Goal: Use online tool/utility: Use online tool/utility

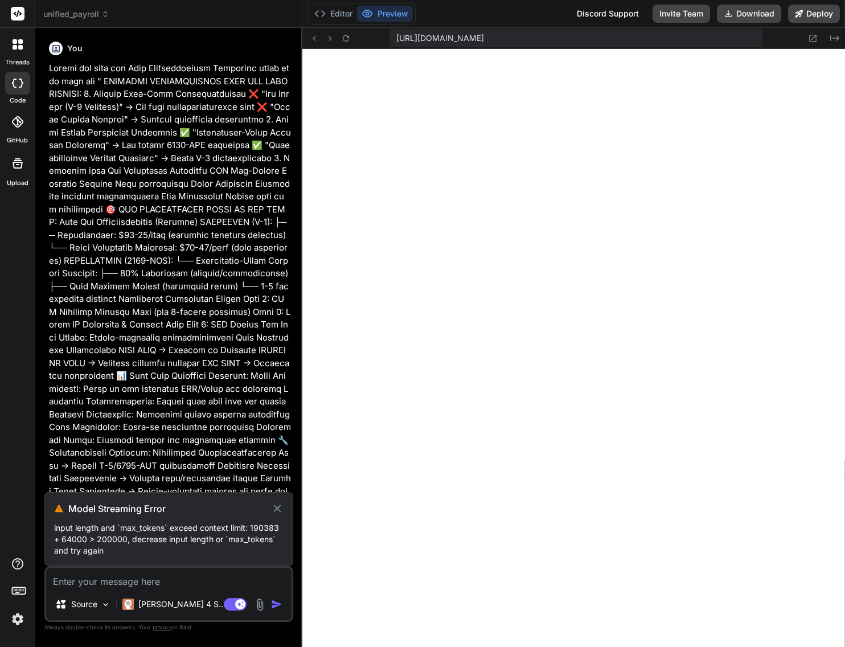
scroll to position [703, 0]
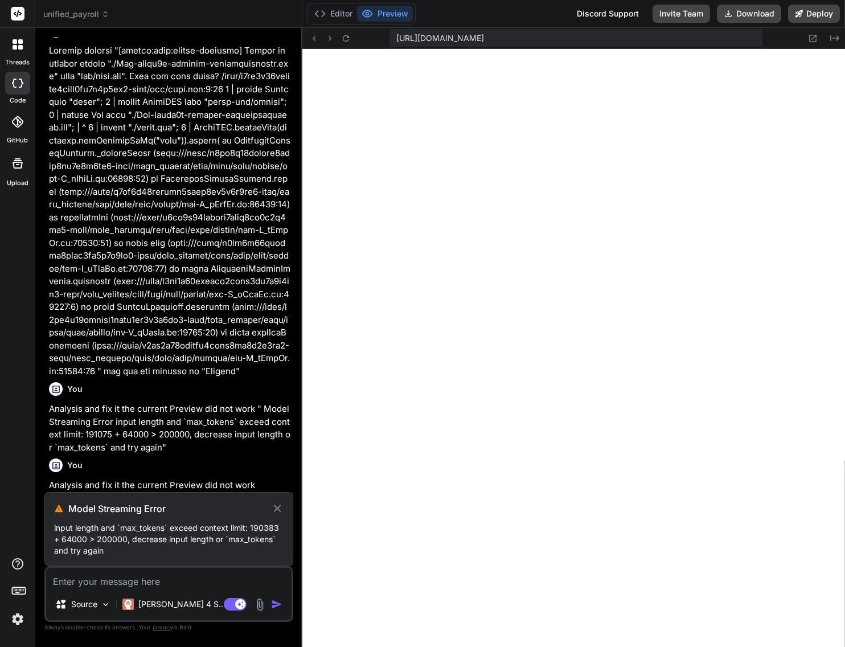
click at [279, 510] on icon at bounding box center [276, 507] width 7 height 7
type textarea "x"
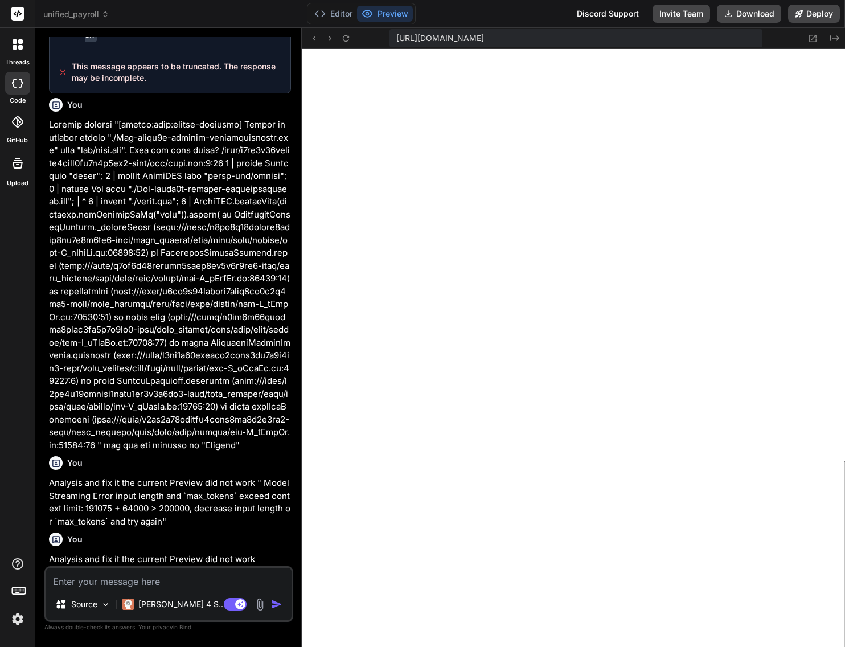
scroll to position [22843, 0]
click at [72, 145] on p at bounding box center [170, 284] width 242 height 333
drag, startPoint x: 169, startPoint y: 488, endPoint x: 254, endPoint y: 489, distance: 85.4
click at [254, 489] on p "Analysis and fix it the current Preview did not work " Model Streaming Error in…" at bounding box center [170, 501] width 242 height 51
copy p "Analysis and fix it the current Preview did not work"
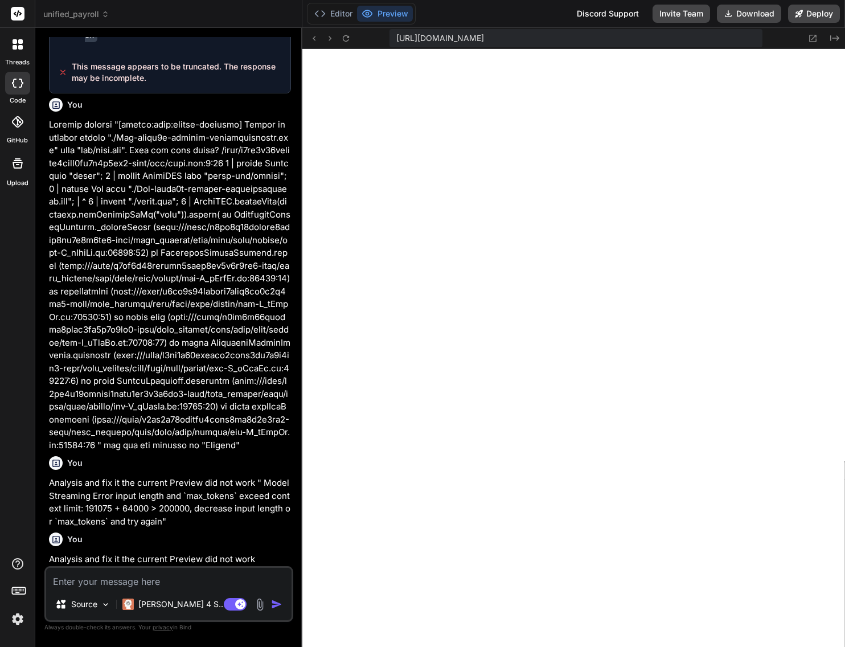
click at [134, 583] on textarea at bounding box center [168, 577] width 245 height 20
paste textarea "Analysis and fix it the current Preview did not work"
type textarea "Analysis and fix it the current Preview did not work"
type textarea "x"
type textarea "Analysis and fix it the current Preview did not work"
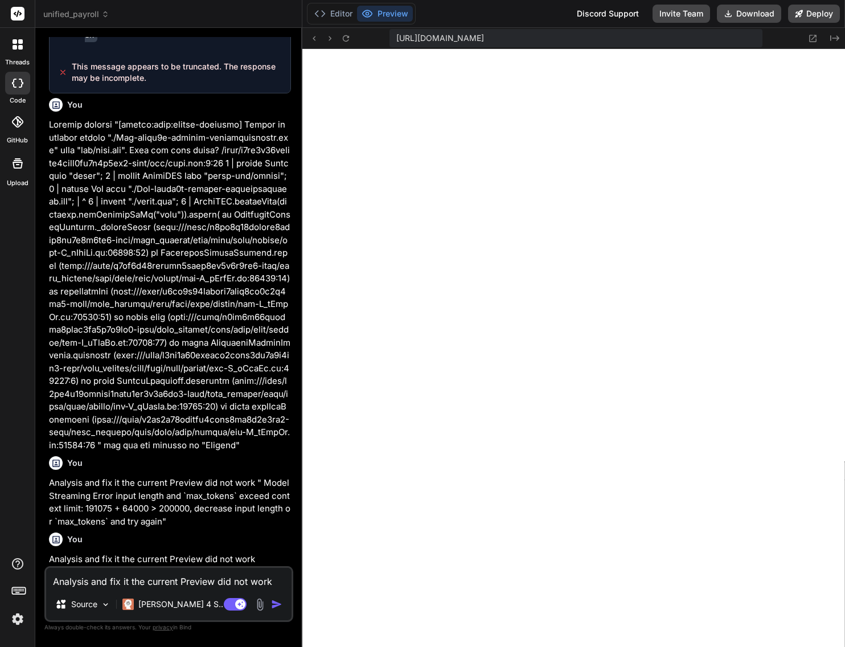
click at [275, 604] on img "button" at bounding box center [276, 603] width 11 height 11
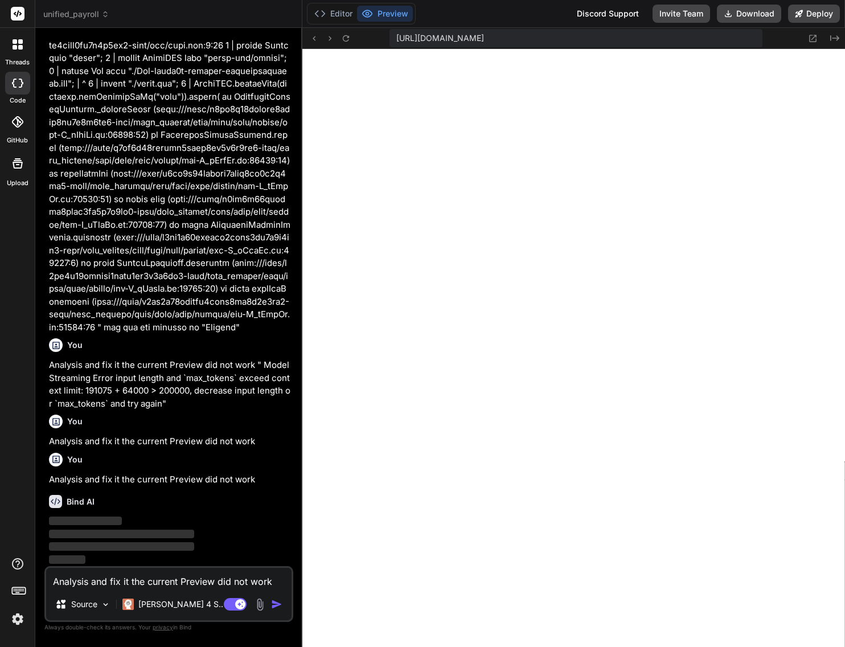
scroll to position [22940, 0]
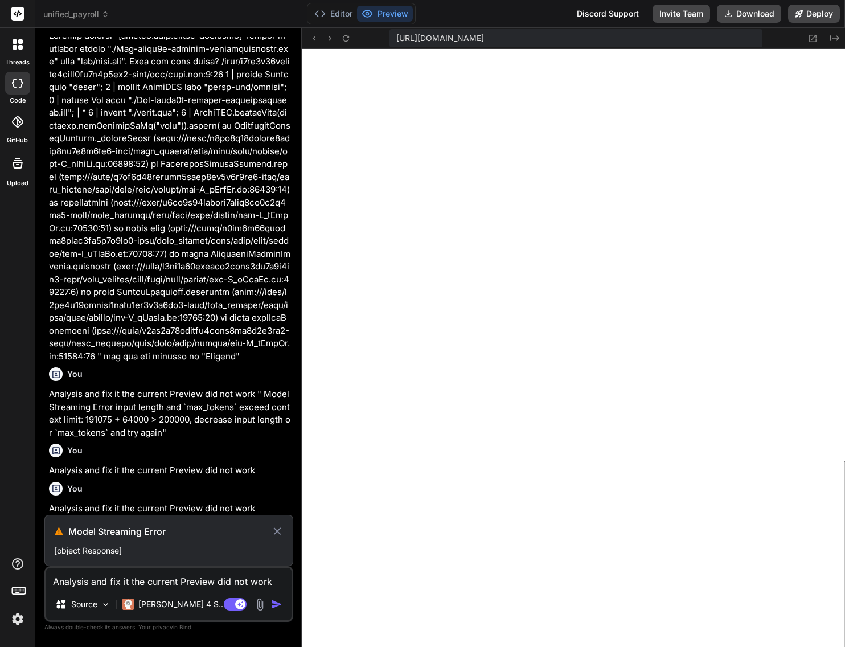
click at [279, 530] on icon at bounding box center [277, 531] width 13 height 14
type textarea "x"
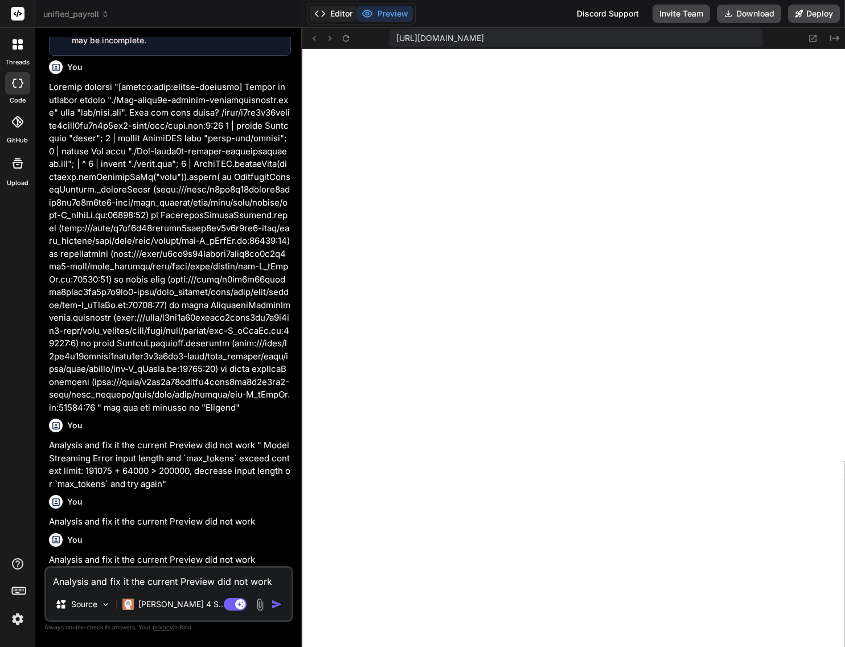
scroll to position [22357, 0]
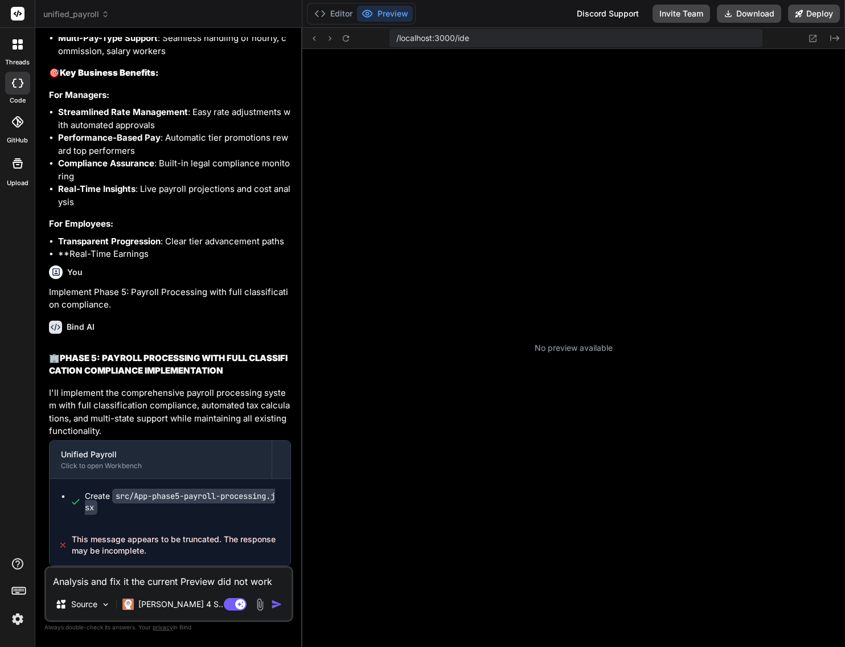
scroll to position [173, 0]
type textarea "x"
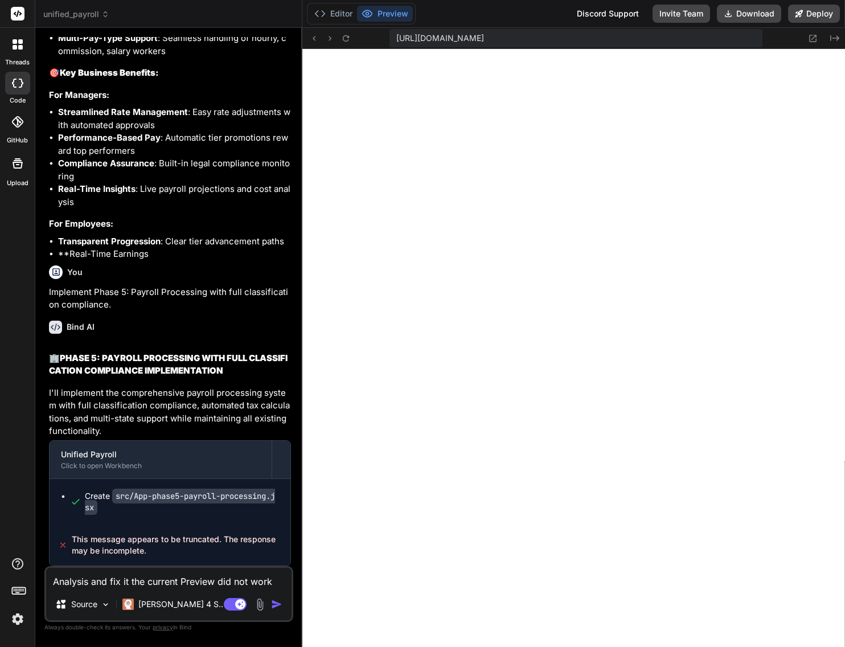
scroll to position [660, 0]
